Goal: Transaction & Acquisition: Purchase product/service

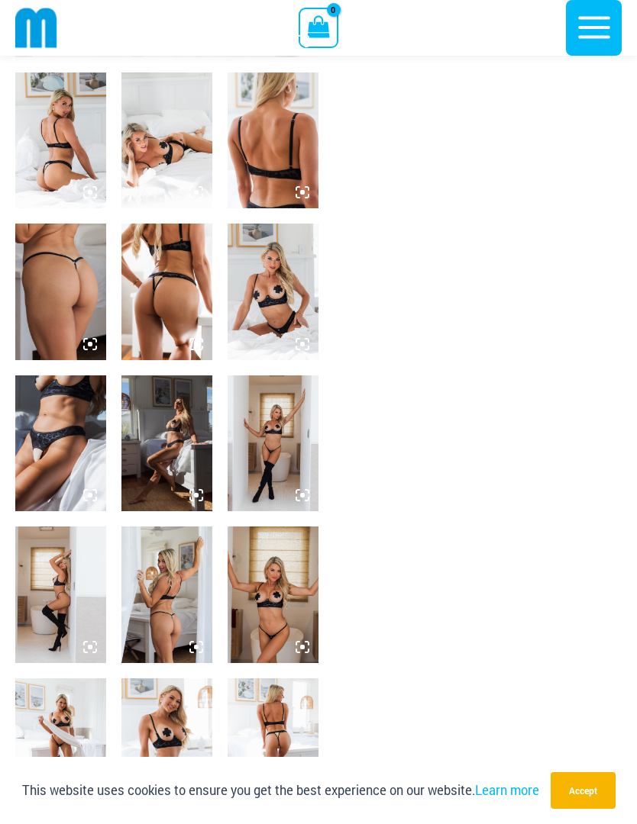
scroll to position [488, 0]
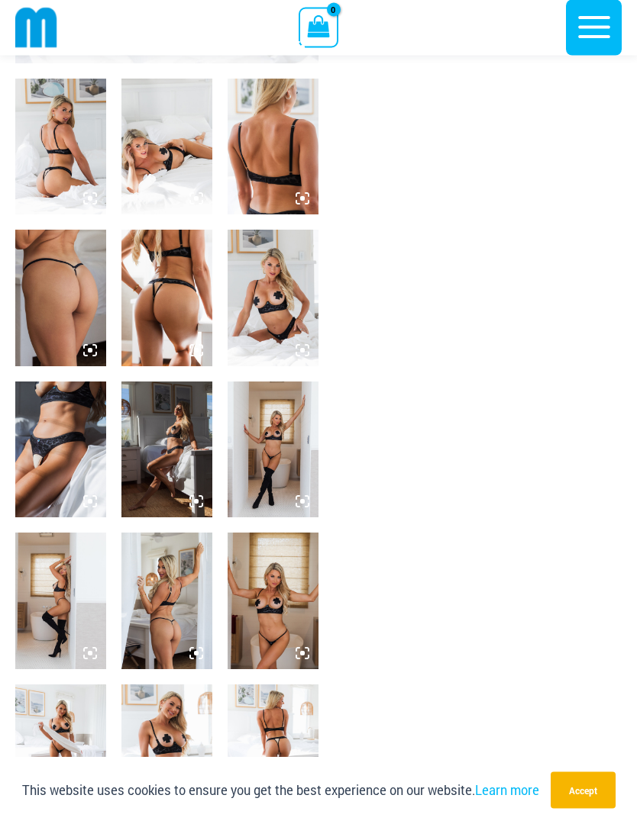
click at [291, 453] on img at bounding box center [272, 450] width 91 height 136
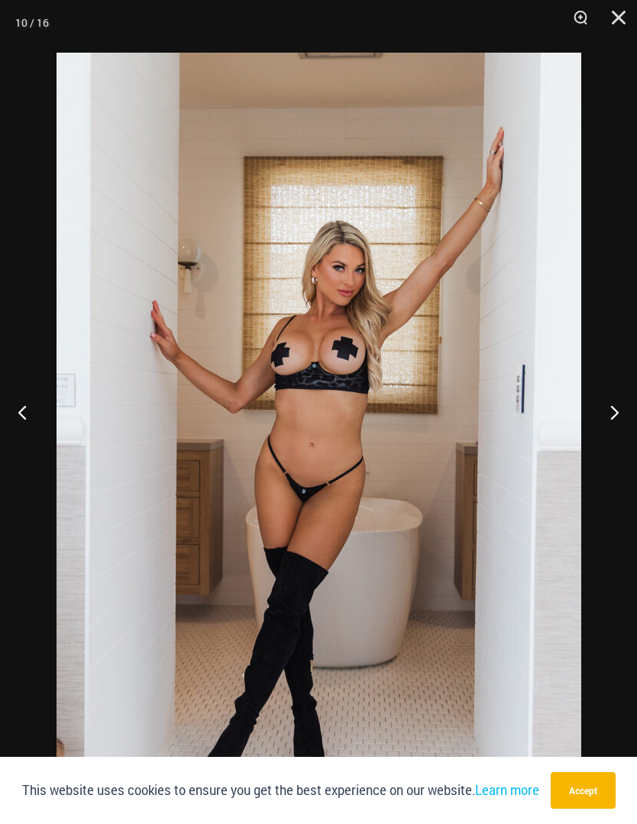
click at [618, 450] on button "Next" at bounding box center [607, 412] width 57 height 76
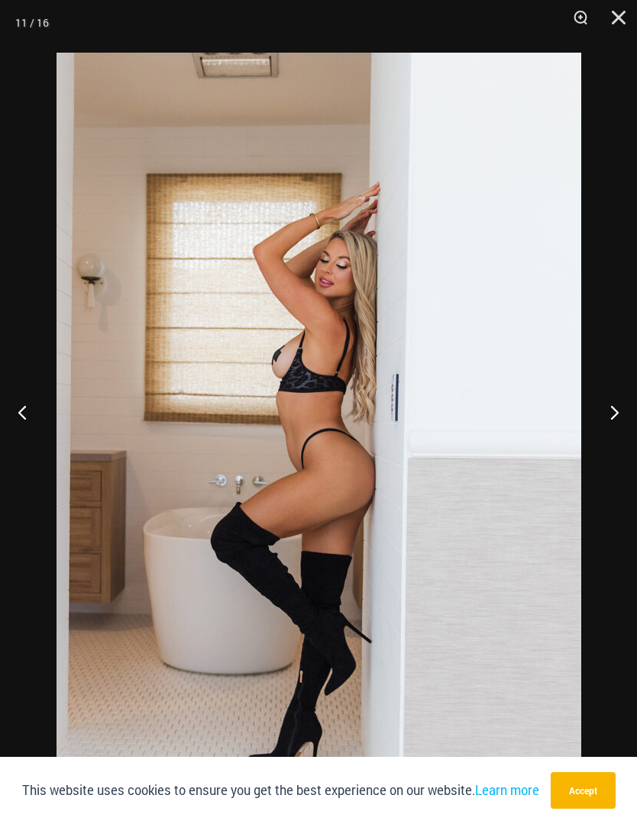
click at [612, 450] on button "Next" at bounding box center [607, 412] width 57 height 76
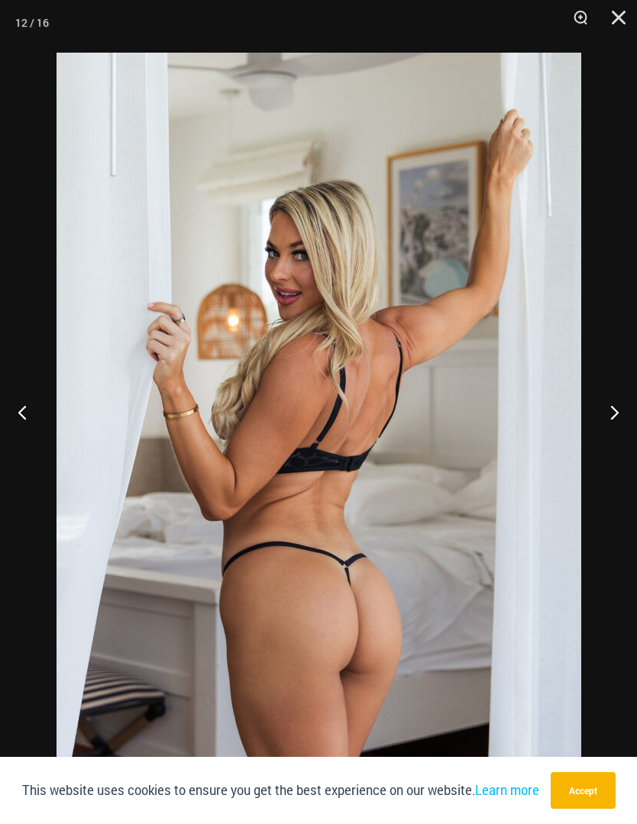
click at [615, 450] on button "Next" at bounding box center [607, 412] width 57 height 76
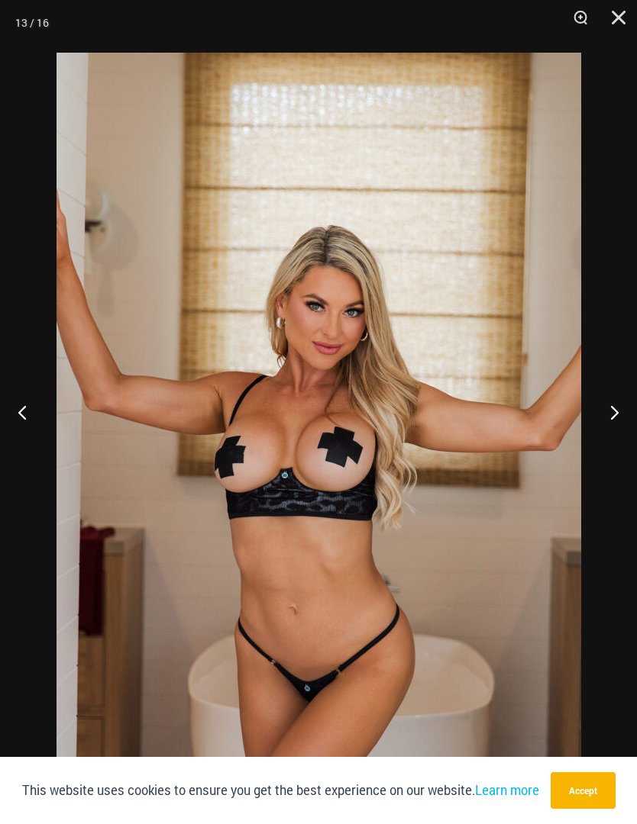
click at [615, 450] on button "Next" at bounding box center [607, 412] width 57 height 76
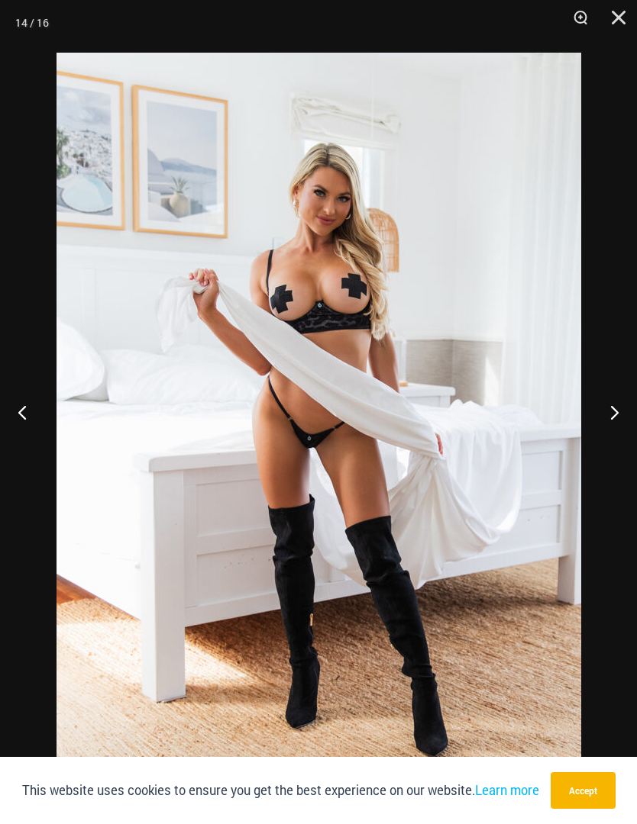
click at [614, 447] on button "Next" at bounding box center [607, 412] width 57 height 76
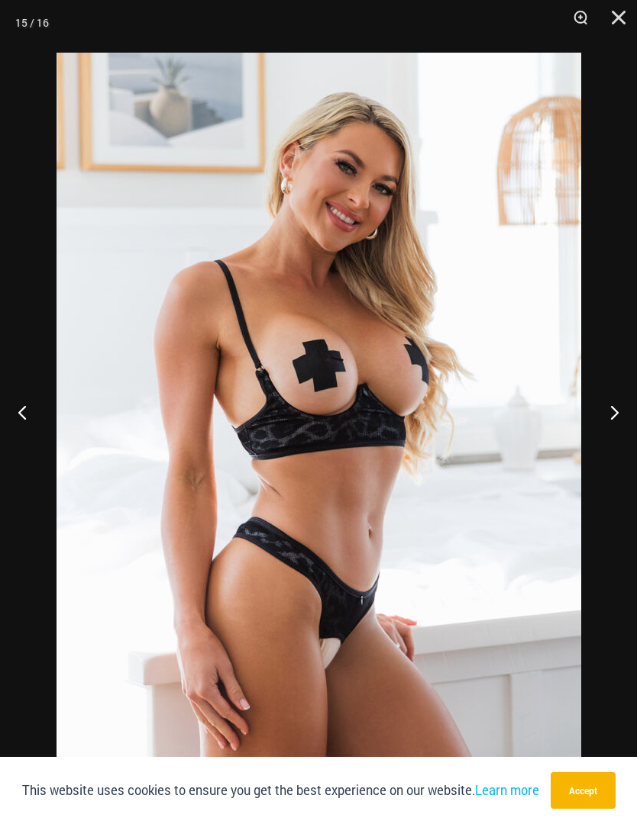
click at [618, 444] on button "Next" at bounding box center [607, 412] width 57 height 76
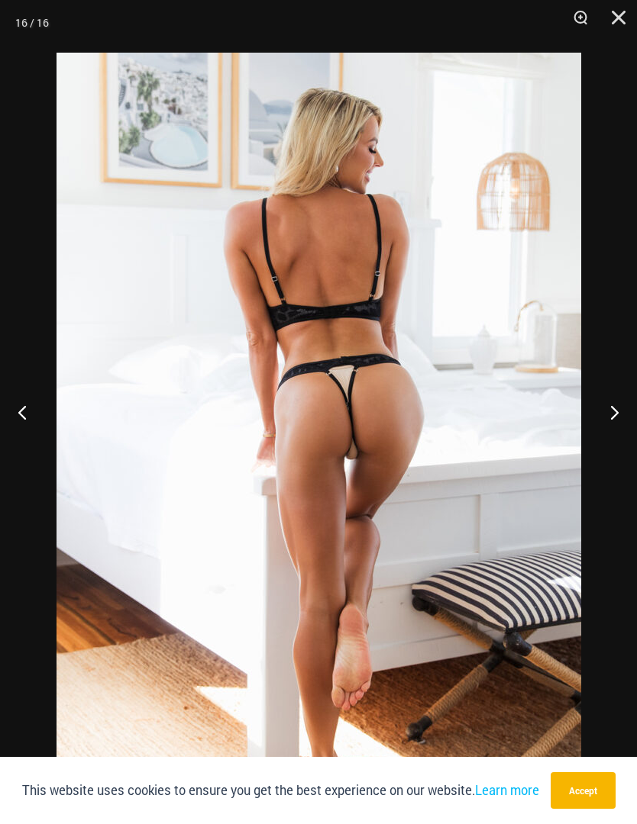
click at [620, 445] on button "Next" at bounding box center [607, 412] width 57 height 76
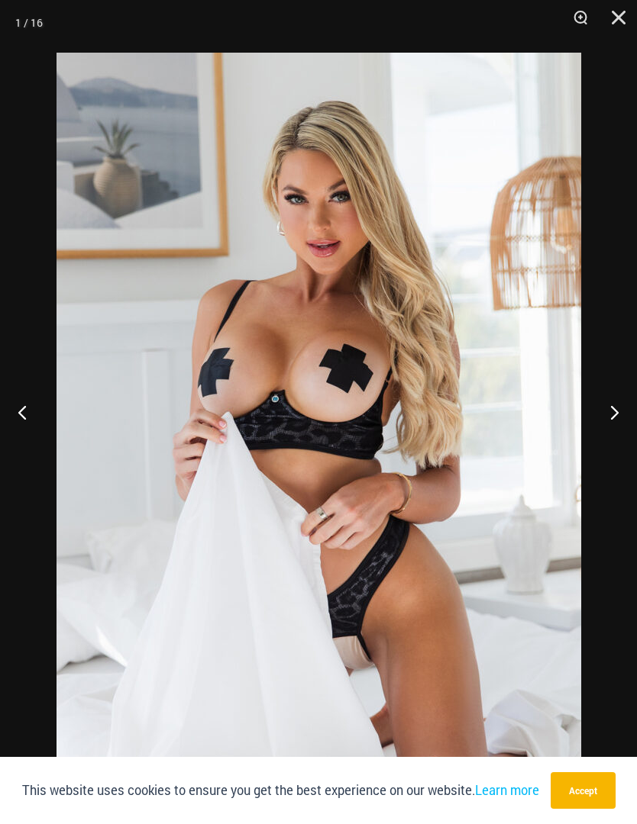
click at [618, 447] on button "Next" at bounding box center [607, 412] width 57 height 76
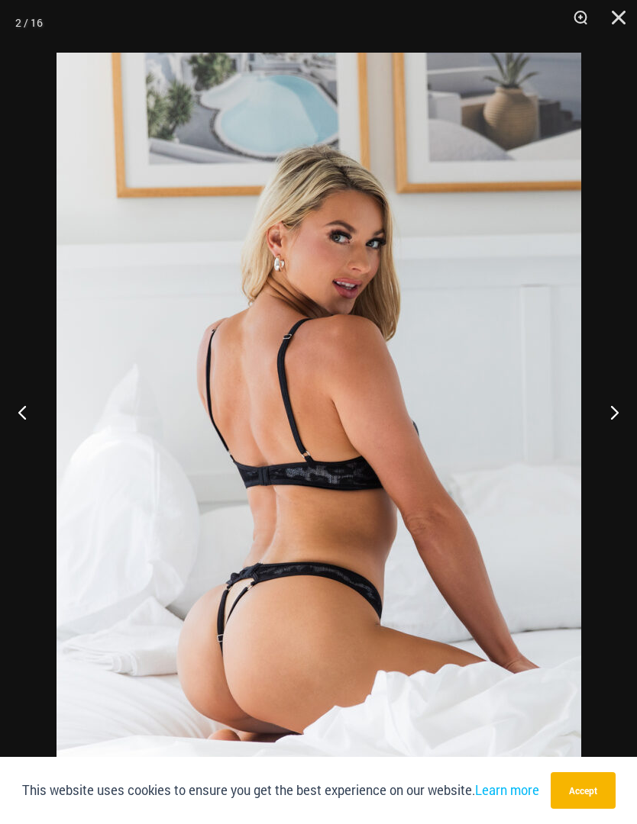
click at [617, 445] on button "Next" at bounding box center [607, 412] width 57 height 76
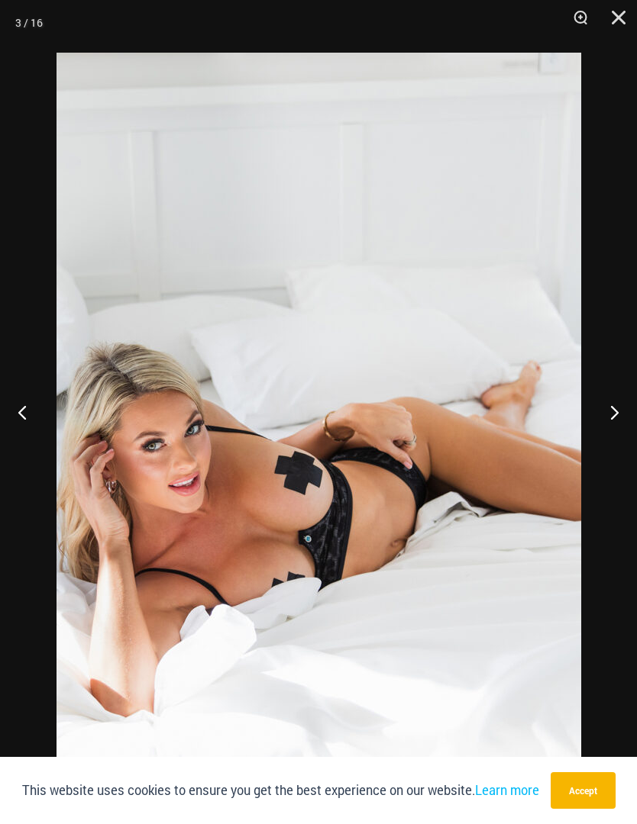
click at [617, 444] on button "Next" at bounding box center [607, 412] width 57 height 76
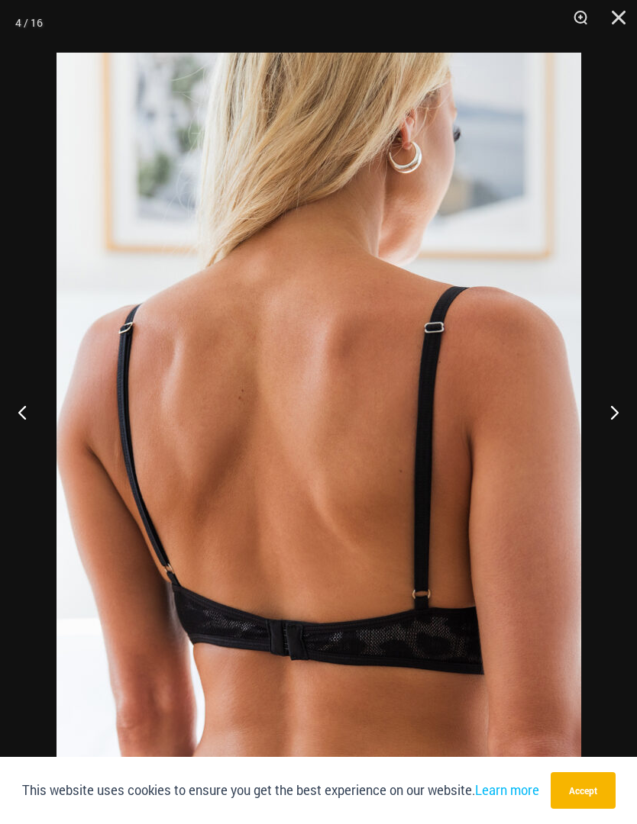
click at [617, 444] on button "Next" at bounding box center [607, 412] width 57 height 76
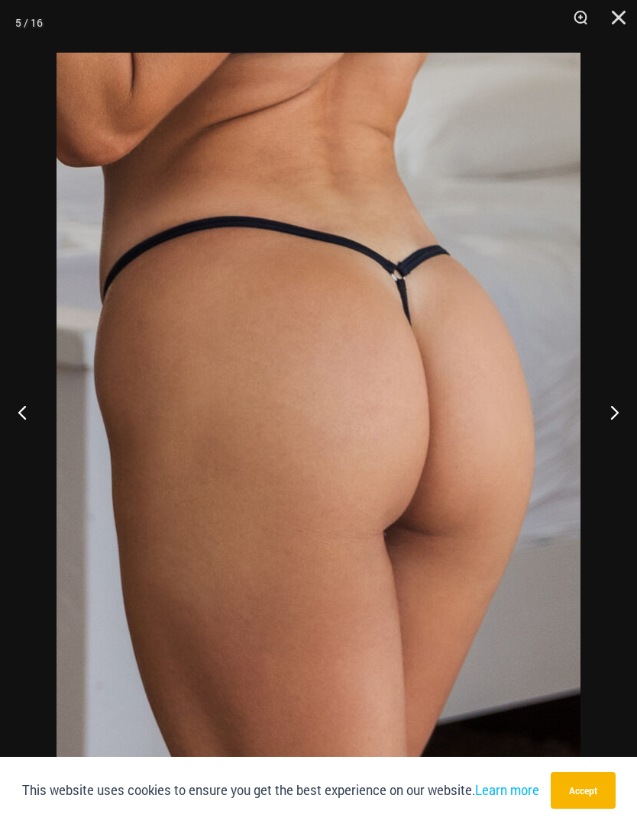
click at [629, 24] on button "Close" at bounding box center [613, 23] width 38 height 46
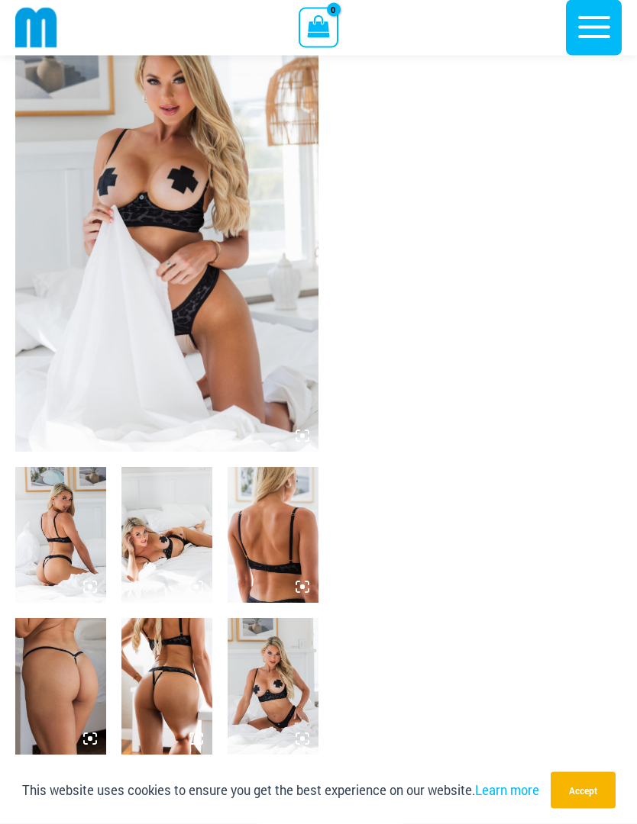
scroll to position [0, 0]
